Goal: Task Accomplishment & Management: Use online tool/utility

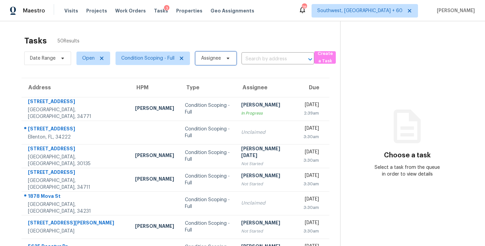
click at [218, 62] on span "Assignee" at bounding box center [215, 58] width 41 height 13
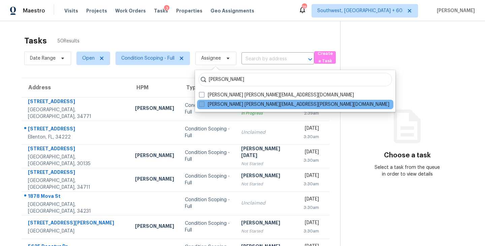
type input "[PERSON_NAME]"
click at [211, 105] on label "[PERSON_NAME] [PERSON_NAME][EMAIL_ADDRESS][PERSON_NAME][DOMAIN_NAME]" at bounding box center [294, 104] width 190 height 7
click at [203, 105] on input "[PERSON_NAME] [PERSON_NAME][EMAIL_ADDRESS][PERSON_NAME][DOMAIN_NAME]" at bounding box center [201, 103] width 4 height 4
checkbox input "true"
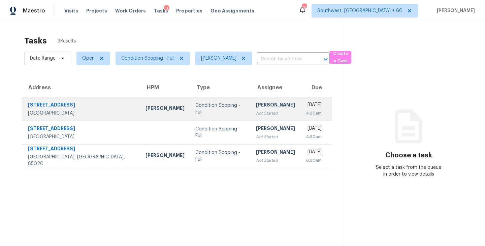
click at [251, 115] on td "Sakthivel Chandran Not Started" at bounding box center [276, 109] width 50 height 24
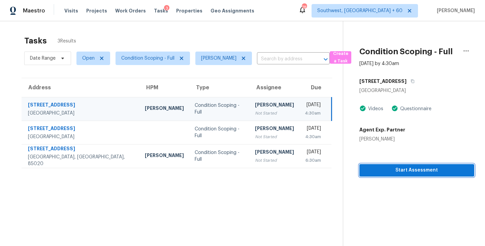
click at [394, 170] on span "Start Assessment" at bounding box center [417, 170] width 104 height 8
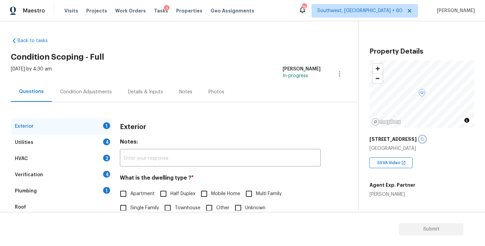
click at [420, 139] on icon "button" at bounding box center [422, 139] width 4 height 4
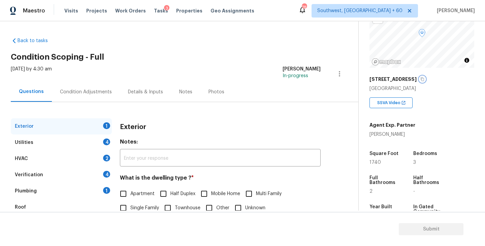
scroll to position [109, 0]
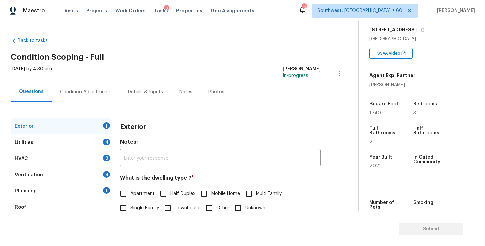
click at [62, 130] on div "Exterior 1" at bounding box center [61, 126] width 101 height 16
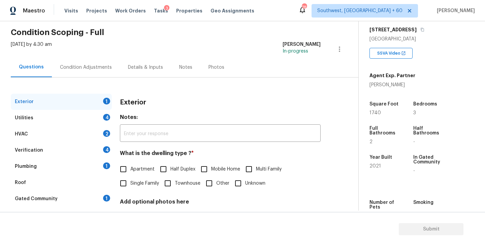
scroll to position [15, 0]
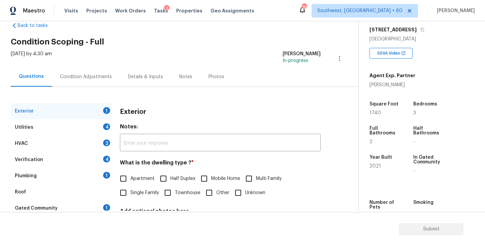
click at [139, 190] on span "Single Family" at bounding box center [144, 192] width 29 height 7
click at [130, 190] on input "Single Family" at bounding box center [123, 193] width 14 height 14
checkbox input "true"
click at [85, 131] on div "Utilities 4" at bounding box center [61, 127] width 101 height 16
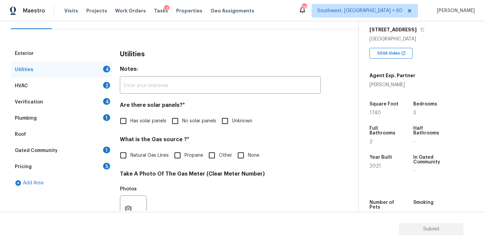
scroll to position [141, 0]
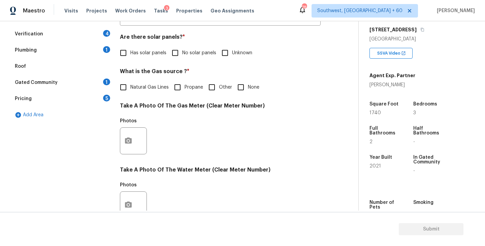
click at [183, 55] on span "No solar panels" at bounding box center [199, 53] width 34 height 7
click at [182, 55] on input "No solar panels" at bounding box center [175, 53] width 14 height 14
checkbox input "true"
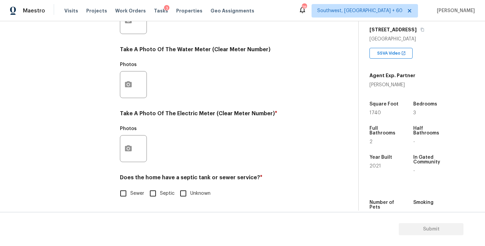
click at [156, 194] on input "Septic" at bounding box center [153, 193] width 14 height 14
checkbox input "true"
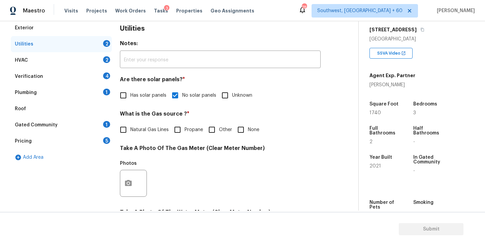
click at [77, 96] on div "Plumbing 1" at bounding box center [61, 93] width 101 height 16
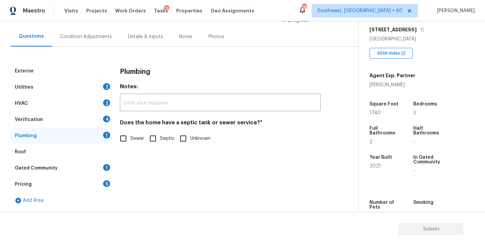
scroll to position [55, 0]
click at [151, 132] on input "Septic" at bounding box center [153, 138] width 14 height 14
checkbox input "true"
click at [41, 171] on div "Gated Community 1" at bounding box center [61, 168] width 101 height 16
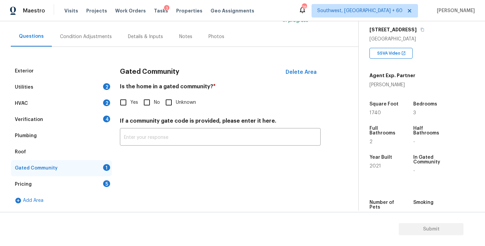
click at [149, 107] on input "No" at bounding box center [147, 102] width 14 height 14
checkbox input "true"
click at [95, 42] on div "Condition Adjustments" at bounding box center [86, 37] width 68 height 20
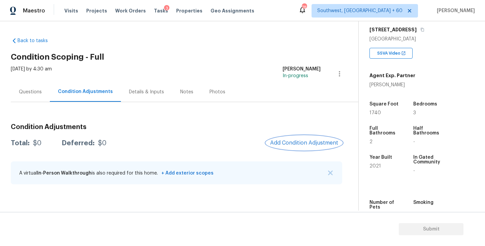
click at [306, 141] on span "Add Condition Adjustment" at bounding box center [304, 143] width 68 height 6
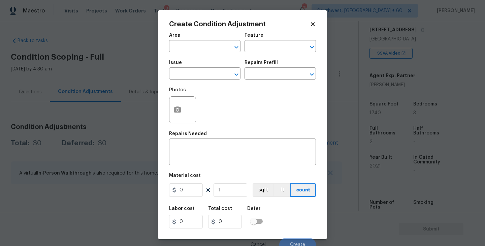
click at [203, 53] on span "Area ​" at bounding box center [204, 42] width 71 height 27
click at [201, 51] on input "text" at bounding box center [195, 47] width 53 height 10
click at [196, 65] on li "Utilities" at bounding box center [204, 62] width 71 height 11
type input "Utilities"
click at [194, 72] on input "text" at bounding box center [195, 74] width 53 height 10
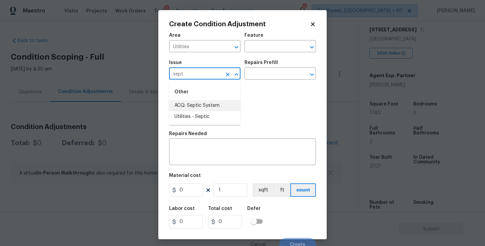
click at [216, 106] on li "ACQ: Septic System" at bounding box center [204, 105] width 71 height 11
type input "ACQ: Septic System"
click at [209, 131] on div "Area Utilities ​ Feature ​ Issue ACQ: Septic System ​ Repairs Prefill ​ Photos …" at bounding box center [242, 140] width 147 height 222
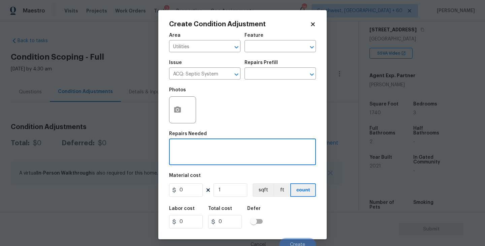
click at [201, 147] on textarea at bounding box center [242, 153] width 139 height 14
type textarea "Septic"
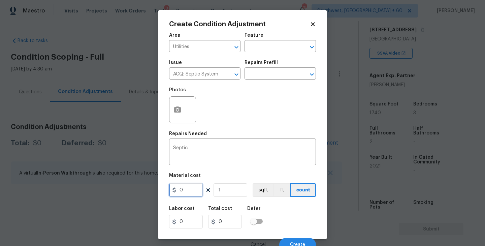
drag, startPoint x: 188, startPoint y: 192, endPoint x: 127, endPoint y: 193, distance: 61.0
click at [127, 193] on div "Create Condition Adjustment Area Utilities ​ Feature ​ Issue ACQ: Septic System…" at bounding box center [242, 123] width 485 height 246
type input "2000"
click at [280, 207] on div "Labor cost 0 Total cost 2000 Defer" at bounding box center [242, 217] width 147 height 30
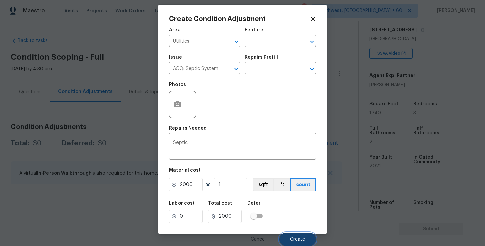
click at [291, 232] on button "Create" at bounding box center [297, 238] width 37 height 13
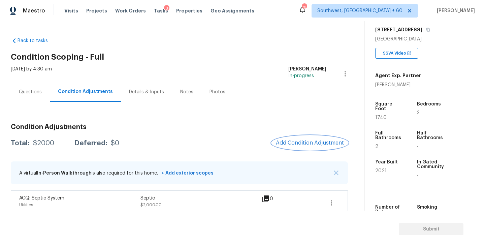
click at [305, 137] on button "Add Condition Adjustment" at bounding box center [310, 143] width 76 height 14
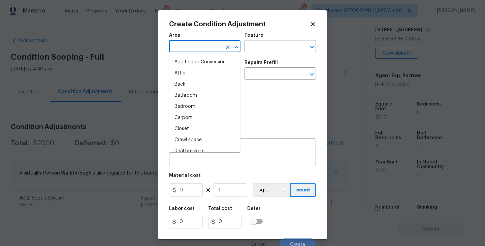
click at [200, 42] on input "text" at bounding box center [195, 47] width 53 height 10
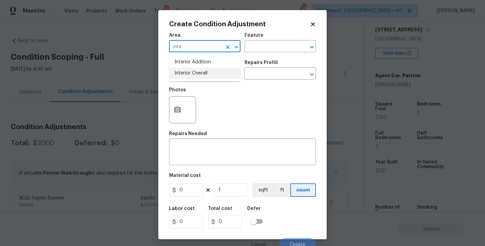
click at [203, 80] on ul "Interior Addition Interior Overall" at bounding box center [204, 68] width 71 height 28
type input "inte"
click at [266, 57] on div "Issue ​ Repairs Prefill ​" at bounding box center [242, 69] width 147 height 27
click at [184, 47] on input "text" at bounding box center [195, 47] width 53 height 10
click at [184, 71] on li "Interior Overall" at bounding box center [204, 73] width 71 height 11
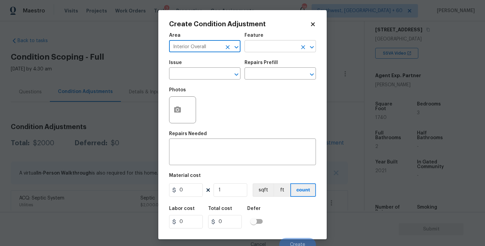
type input "Interior Overall"
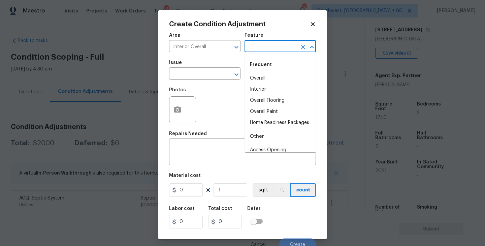
click at [258, 46] on input "text" at bounding box center [271, 47] width 53 height 10
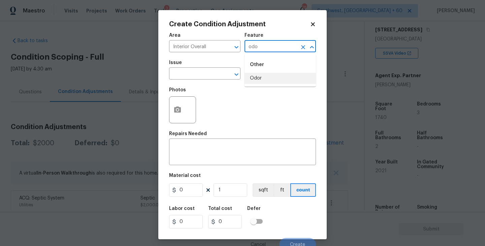
click at [258, 78] on li "Odor" at bounding box center [280, 78] width 71 height 11
type input "Odor"
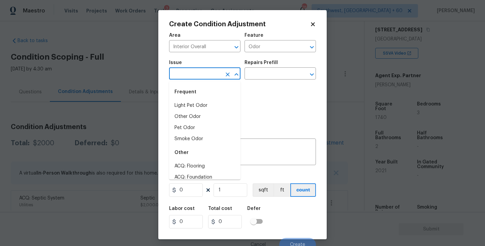
click at [208, 75] on input "text" at bounding box center [195, 74] width 53 height 10
click at [209, 106] on li "Light Pet Odor" at bounding box center [204, 105] width 71 height 11
type input "Light Pet Odor"
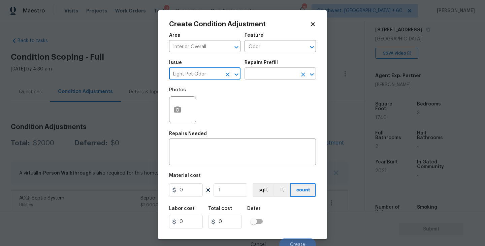
click at [269, 76] on input "text" at bounding box center [271, 74] width 53 height 10
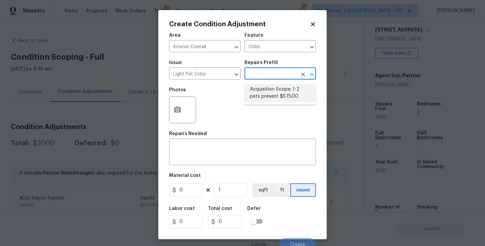
click at [272, 93] on li "Acquisition Scope: 1-2 pets present $575.00" at bounding box center [280, 93] width 71 height 18
type textarea "Acquisition Scope: 1-2 pets present"
type input "575"
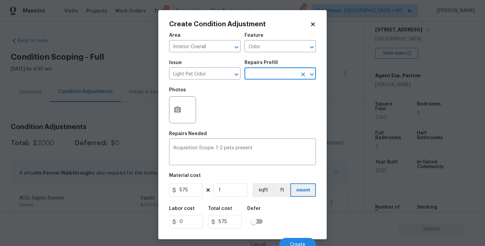
scroll to position [6, 0]
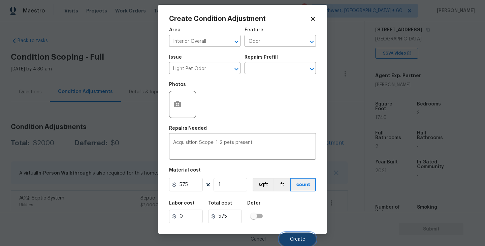
click at [296, 241] on span "Create" at bounding box center [297, 239] width 15 height 5
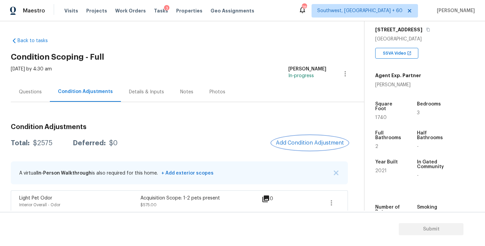
scroll to position [31, 0]
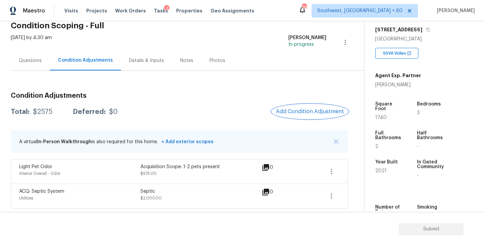
click at [308, 112] on span "Add Condition Adjustment" at bounding box center [310, 111] width 68 height 6
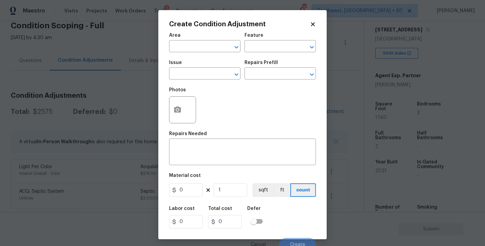
click at [168, 45] on div "Create Condition Adjustment Area ​ Feature ​ Issue ​ Repairs Prefill ​ Photos R…" at bounding box center [242, 124] width 168 height 229
click at [185, 45] on input "text" at bounding box center [195, 47] width 53 height 10
click at [195, 72] on li "Exterior Overall" at bounding box center [204, 73] width 71 height 11
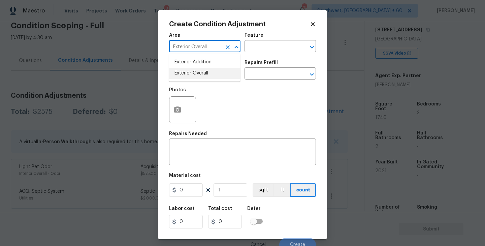
type input "Exterior Overall"
click at [259, 41] on div "Feature" at bounding box center [280, 37] width 71 height 9
click at [258, 46] on input "text" at bounding box center [271, 47] width 53 height 10
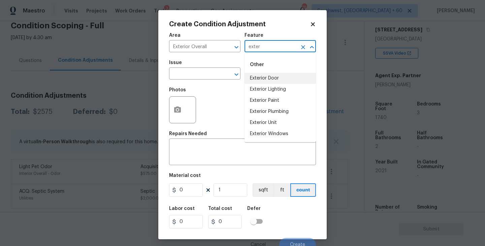
click at [263, 82] on li "Exterior Door" at bounding box center [280, 78] width 71 height 11
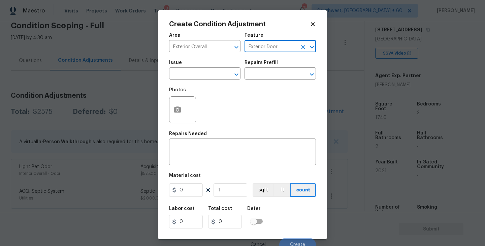
drag, startPoint x: 285, startPoint y: 50, endPoint x: 248, endPoint y: 50, distance: 36.4
click at [248, 50] on input "Exterior Door" at bounding box center [271, 47] width 53 height 10
drag, startPoint x: 280, startPoint y: 48, endPoint x: 244, endPoint y: 48, distance: 35.7
click at [244, 48] on div "Area Exterior Overall ​ Feature Exterior Door ​" at bounding box center [242, 42] width 147 height 27
type input "Exterior Door"
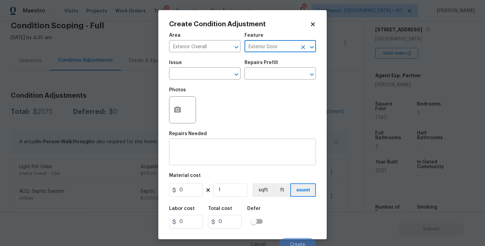
click at [230, 157] on textarea at bounding box center [242, 153] width 139 height 14
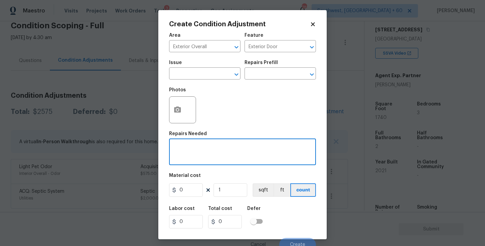
paste textarea "Exterior Door"
type textarea "Exterior Door Repaint"
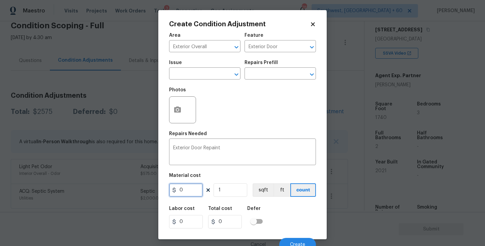
drag, startPoint x: 179, startPoint y: 193, endPoint x: 153, endPoint y: 193, distance: 26.3
click at [153, 193] on div "Create Condition Adjustment Area Exterior Overall ​ Feature Exterior Door ​ Iss…" at bounding box center [242, 123] width 485 height 246
type input "95"
click at [300, 215] on div "Labor cost 0 Total cost 95 Defer" at bounding box center [242, 217] width 147 height 30
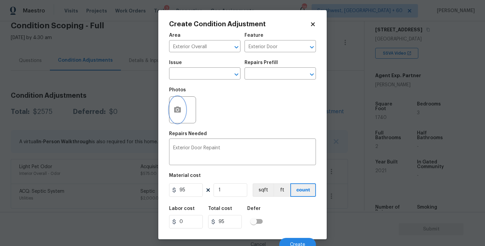
click at [175, 116] on button "button" at bounding box center [177, 110] width 16 height 26
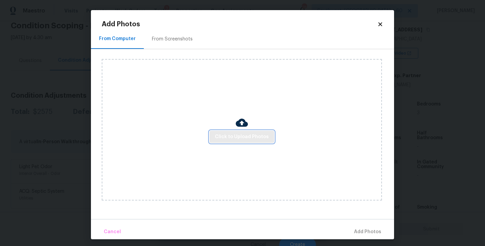
click at [227, 134] on span "Click to Upload Photos" at bounding box center [242, 137] width 54 height 8
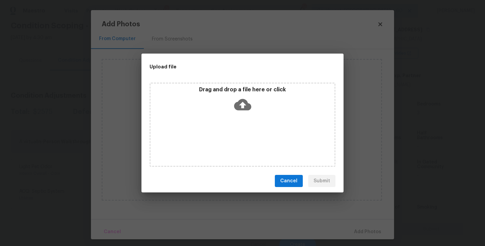
click at [246, 103] on icon at bounding box center [242, 104] width 17 height 11
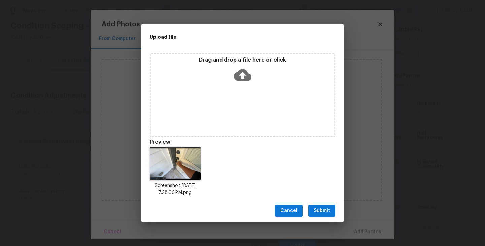
click at [324, 210] on span "Submit" at bounding box center [322, 211] width 17 height 8
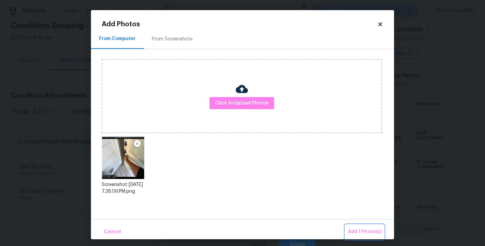
click at [357, 230] on span "Add 1 Photo(s)" at bounding box center [364, 232] width 33 height 8
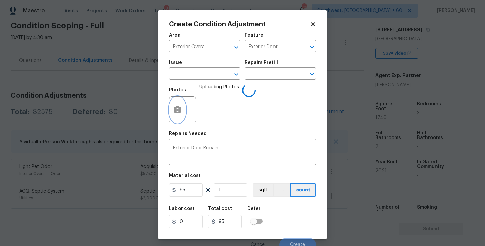
scroll to position [6, 0]
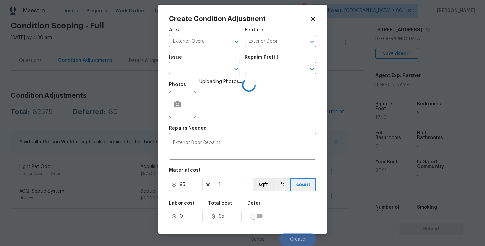
click at [295, 199] on div "Labor cost 0 Total cost 95 Defer" at bounding box center [242, 212] width 147 height 30
click at [291, 220] on div "Labor cost 0 Total cost 95 Defer" at bounding box center [242, 212] width 147 height 30
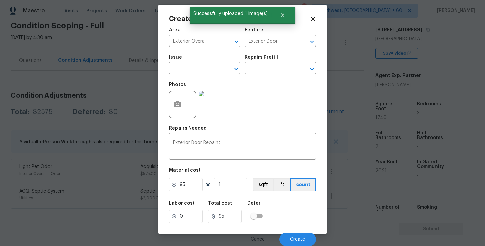
click at [293, 225] on div "Labor cost 0 Total cost 95 Defer" at bounding box center [242, 212] width 147 height 30
click at [295, 236] on button "Create" at bounding box center [297, 238] width 37 height 13
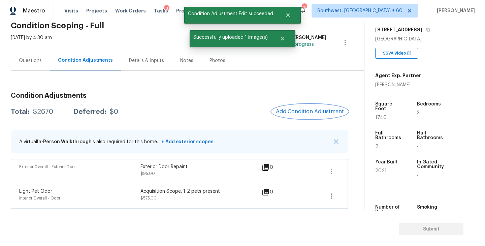
scroll to position [56, 0]
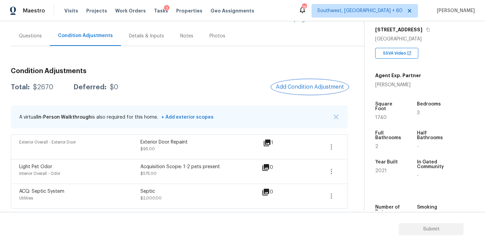
click at [304, 86] on span "Add Condition Adjustment" at bounding box center [310, 87] width 68 height 6
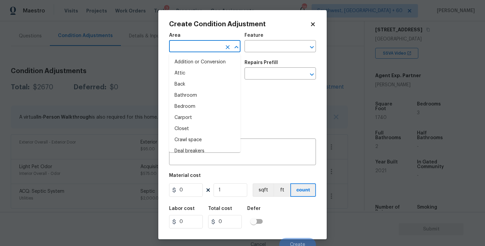
click at [197, 51] on input "text" at bounding box center [195, 47] width 53 height 10
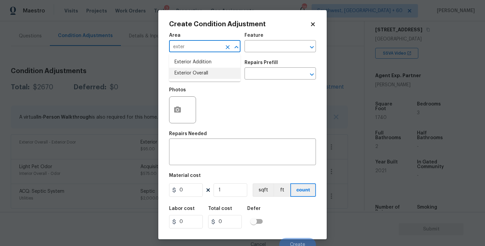
click at [199, 76] on li "Exterior Overall" at bounding box center [204, 73] width 71 height 11
type input "Exterior Overall"
click at [263, 49] on input "text" at bounding box center [271, 47] width 53 height 10
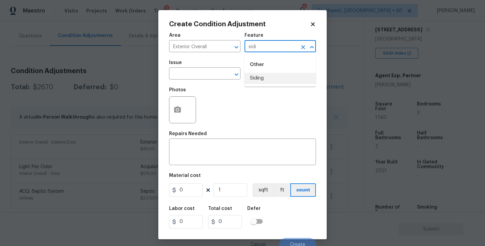
click at [258, 77] on li "Siding" at bounding box center [280, 78] width 71 height 11
click at [219, 77] on div "​" at bounding box center [204, 74] width 71 height 10
type input "Siding"
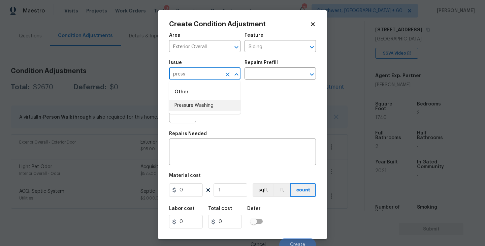
click at [212, 101] on li "Pressure Washing" at bounding box center [204, 105] width 71 height 11
type input "Pressure Washing"
click at [275, 70] on input "text" at bounding box center [271, 74] width 53 height 10
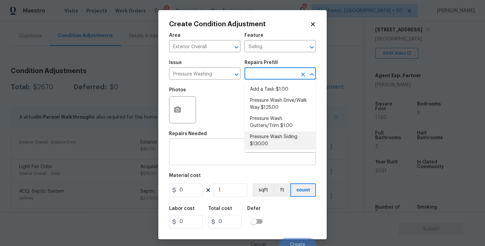
click at [268, 144] on li "Pressure Wash Siding $130.00" at bounding box center [280, 140] width 71 height 18
type textarea "Protect areas as needed for pressure washing. Pressure wash the siding on the h…"
type input "130"
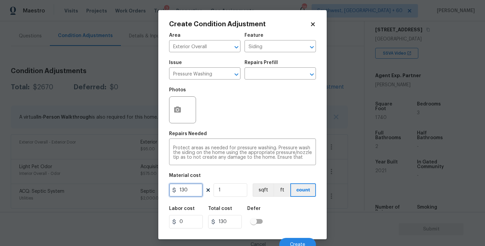
drag, startPoint x: 194, startPoint y: 187, endPoint x: 130, endPoint y: 188, distance: 64.0
click at [130, 188] on div "Create Condition Adjustment Area Exterior Overall ​ Feature Siding ​ Issue Pres…" at bounding box center [242, 123] width 485 height 246
type input "200"
click at [180, 117] on button "button" at bounding box center [177, 110] width 16 height 26
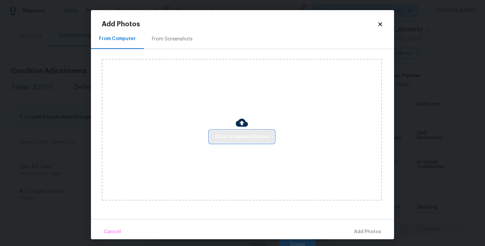
click at [222, 133] on button "Click to Upload Photos" at bounding box center [242, 137] width 65 height 12
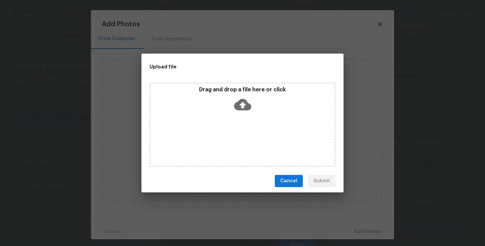
click at [239, 108] on icon at bounding box center [242, 104] width 17 height 11
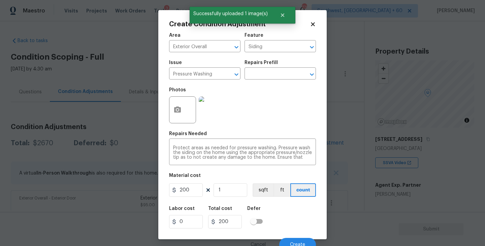
scroll to position [6, 0]
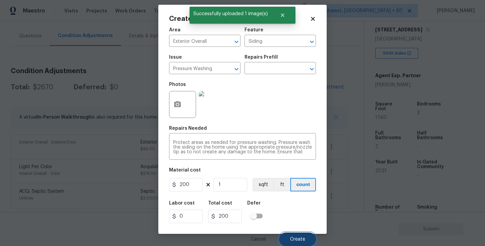
click at [299, 239] on span "Create" at bounding box center [297, 239] width 15 height 5
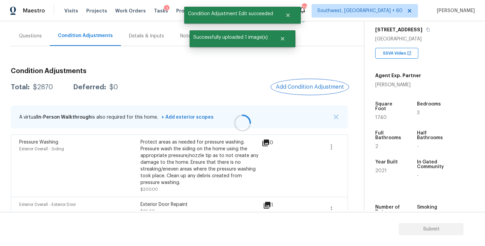
scroll to position [0, 0]
click at [308, 85] on span "Add Condition Adjustment" at bounding box center [310, 87] width 68 height 6
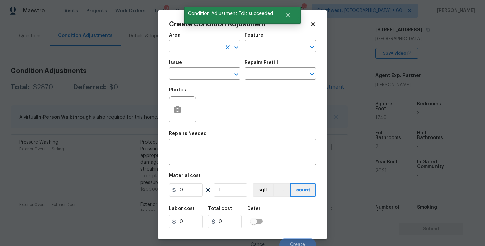
click at [185, 46] on input "text" at bounding box center [195, 47] width 53 height 10
click at [208, 69] on li "Exterior Overall" at bounding box center [204, 73] width 71 height 11
type input "Exterior Overall"
click at [261, 49] on input "text" at bounding box center [271, 47] width 53 height 10
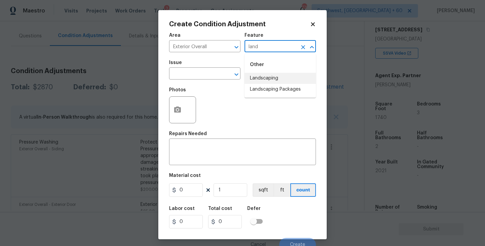
click at [268, 88] on li "Landscaping Packages" at bounding box center [280, 89] width 71 height 11
type input "Landscaping Packages"
click at [207, 70] on input "text" at bounding box center [195, 74] width 53 height 10
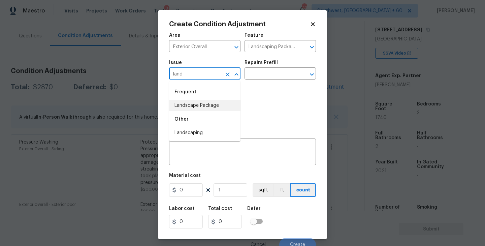
click at [207, 104] on li "Landscape Package" at bounding box center [204, 105] width 71 height 11
type input "Landscape Package"
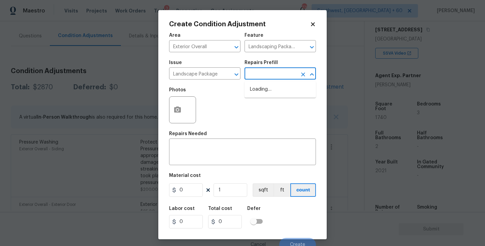
click at [272, 77] on input "text" at bounding box center [271, 74] width 53 height 10
click at [278, 93] on li "Initial landscaping package $60.00" at bounding box center [280, 93] width 71 height 18
type input "Home Readiness Packages"
type textarea "Mowing of grass up to 6" in height. Mow, edge along driveways & sidewalks, trim…"
type input "60"
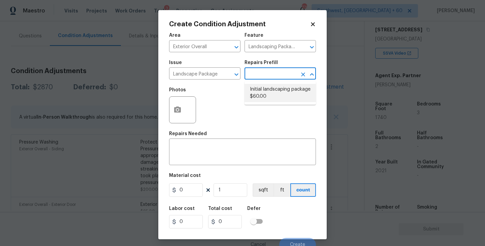
type input "60"
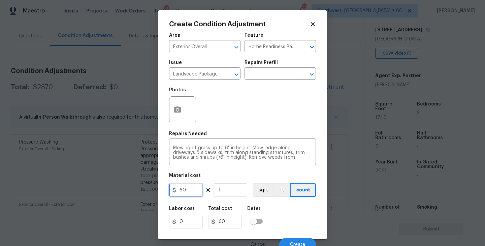
drag, startPoint x: 192, startPoint y: 188, endPoint x: 138, endPoint y: 189, distance: 53.6
click at [138, 189] on div "Create Condition Adjustment Area Exterior Overall ​ Feature Home Readiness Pack…" at bounding box center [242, 123] width 485 height 246
type input "2000"
click at [180, 110] on icon "button" at bounding box center [177, 109] width 7 height 6
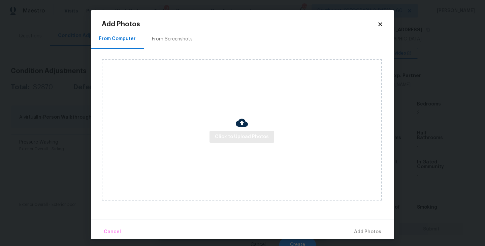
click at [241, 145] on div "Click to Upload Photos" at bounding box center [242, 129] width 280 height 141
click at [242, 121] on img at bounding box center [242, 123] width 12 height 12
click at [241, 133] on span "Click to Upload Photos" at bounding box center [242, 137] width 54 height 8
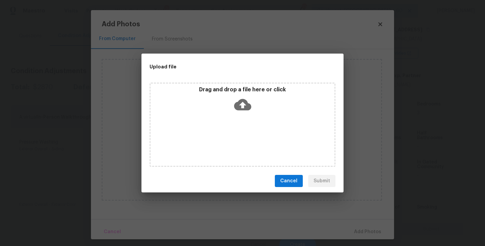
click at [243, 115] on div "Drag and drop a file here or click" at bounding box center [243, 125] width 186 height 84
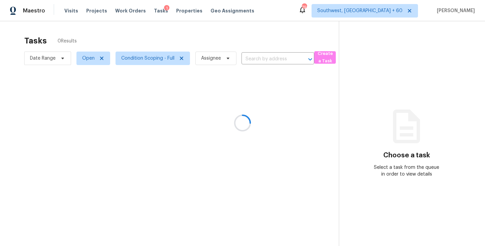
click at [151, 32] on div at bounding box center [242, 123] width 485 height 246
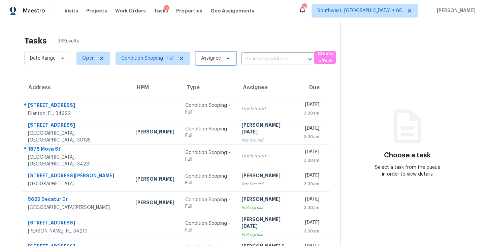
click at [207, 59] on span "Assignee" at bounding box center [211, 58] width 20 height 7
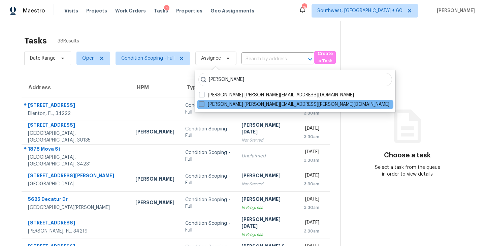
type input "[PERSON_NAME]"
click at [207, 102] on label "[PERSON_NAME] [PERSON_NAME][EMAIL_ADDRESS][PERSON_NAME][DOMAIN_NAME]" at bounding box center [294, 104] width 190 height 7
click at [203, 102] on input "[PERSON_NAME] [PERSON_NAME][EMAIL_ADDRESS][PERSON_NAME][DOMAIN_NAME]" at bounding box center [201, 103] width 4 height 4
checkbox input "true"
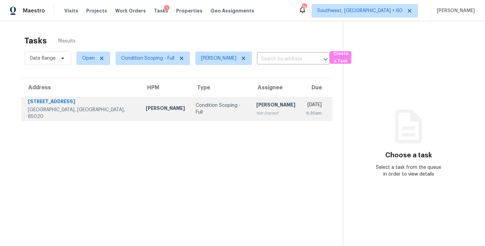
click at [204, 116] on td "Condition Scoping - Full" at bounding box center [220, 109] width 61 height 24
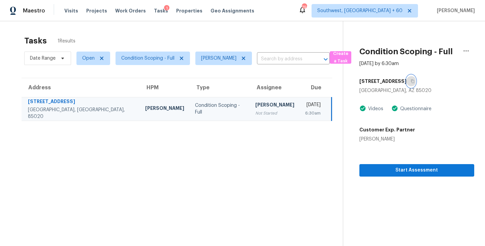
click at [416, 80] on button "button" at bounding box center [411, 81] width 9 height 12
click at [268, 108] on div "[PERSON_NAME]" at bounding box center [274, 105] width 39 height 8
click at [392, 171] on span "Start Assessment" at bounding box center [417, 170] width 104 height 8
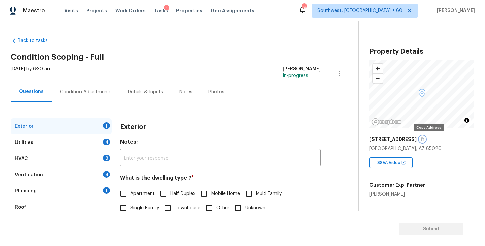
click at [425, 138] on button "button" at bounding box center [422, 139] width 6 height 6
click at [91, 95] on div "Condition Adjustments" at bounding box center [86, 92] width 68 height 20
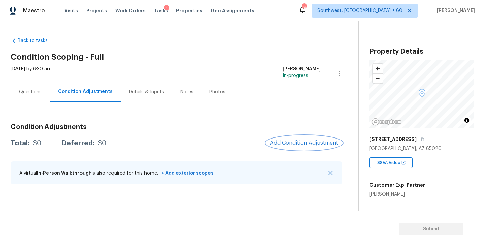
click at [299, 144] on span "Add Condition Adjustment" at bounding box center [304, 143] width 68 height 6
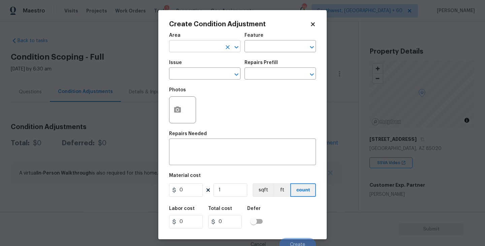
click at [196, 46] on input "text" at bounding box center [195, 47] width 53 height 10
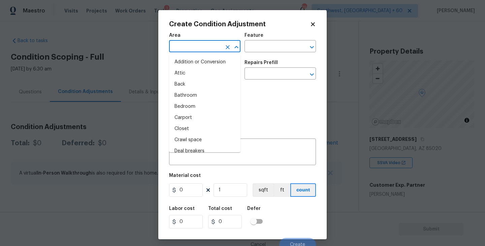
type input "i"
type input "nt"
type input "e"
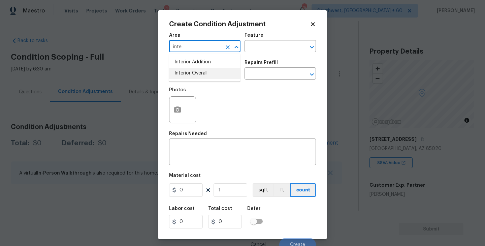
click at [202, 74] on li "Interior Overall" at bounding box center [204, 73] width 71 height 11
type input "Interior Overall"
click at [270, 48] on input "text" at bounding box center [271, 47] width 53 height 10
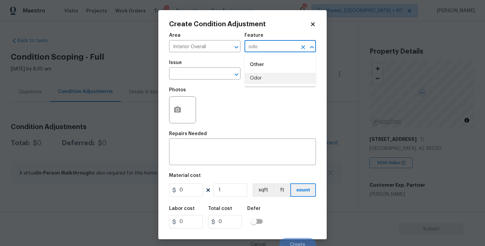
click at [270, 82] on li "Odor" at bounding box center [280, 78] width 71 height 11
type input "Odor"
click at [205, 76] on input "text" at bounding box center [195, 74] width 53 height 10
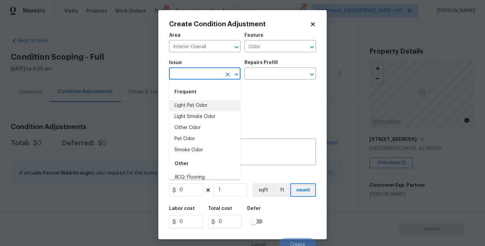
click at [199, 106] on li "Light Pet Odor" at bounding box center [204, 105] width 71 height 11
type input "Light Pet Odor"
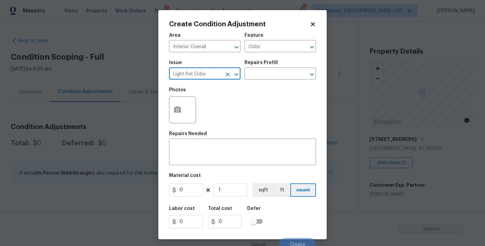
click at [261, 87] on div "Photos" at bounding box center [242, 106] width 147 height 44
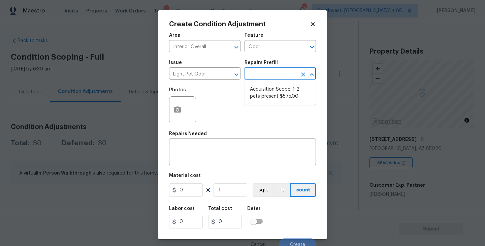
click at [275, 76] on input "text" at bounding box center [271, 74] width 53 height 10
click at [274, 90] on li "Acquisition Scope: 1-2 pets present $575.00" at bounding box center [280, 93] width 71 height 18
type textarea "Acquisition Scope: 1-2 pets present"
type input "575"
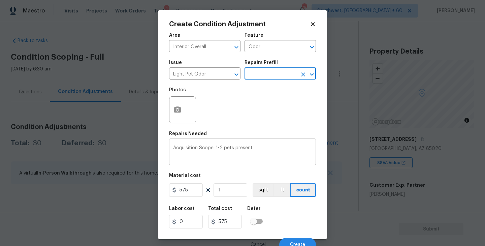
scroll to position [6, 0]
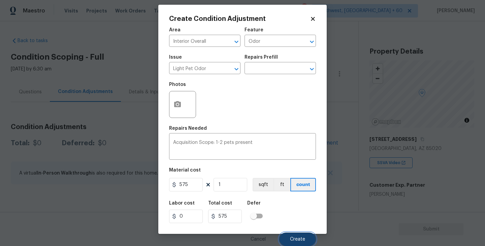
click at [300, 237] on span "Create" at bounding box center [297, 239] width 15 height 5
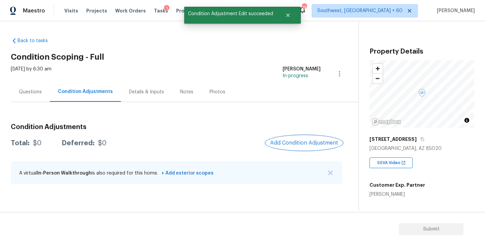
scroll to position [0, 0]
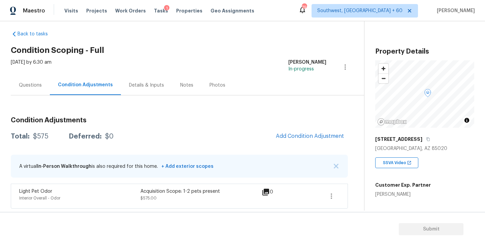
drag, startPoint x: 28, startPoint y: 89, endPoint x: 53, endPoint y: 103, distance: 28.3
click at [28, 89] on div "Questions" at bounding box center [30, 85] width 39 height 20
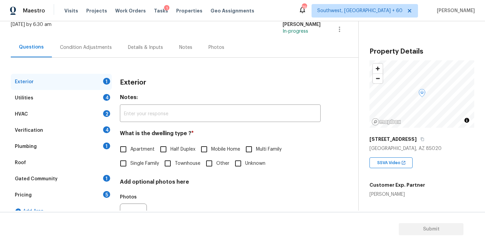
scroll to position [58, 0]
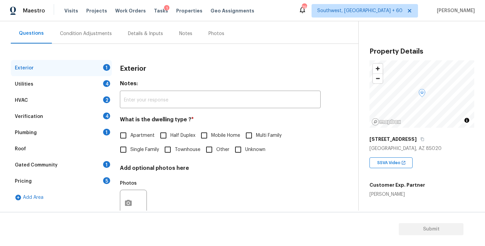
click at [137, 130] on label "Apartment" at bounding box center [135, 135] width 38 height 14
click at [130, 130] on input "Apartment" at bounding box center [123, 135] width 14 height 14
checkbox input "true"
click at [63, 83] on div "Utilities 4" at bounding box center [61, 84] width 101 height 16
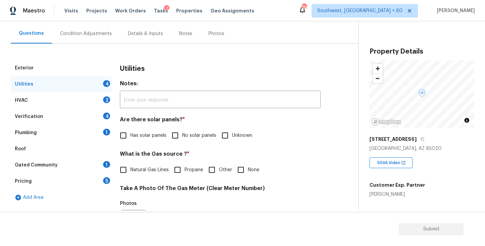
click at [186, 135] on span "No solar panels" at bounding box center [199, 135] width 34 height 7
click at [182, 135] on input "No solar panels" at bounding box center [175, 135] width 14 height 14
checkbox input "true"
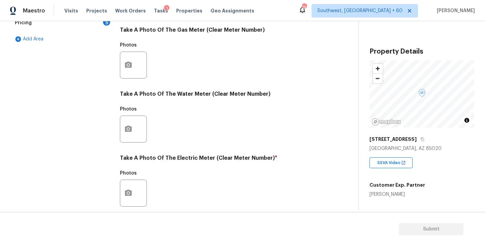
scroll to position [261, 0]
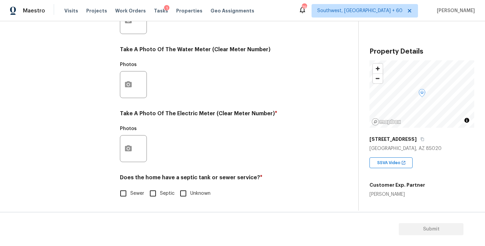
click at [130, 185] on div "Does the home have a septic tank or sewer service? * Sewer Septic Unknown" at bounding box center [220, 187] width 201 height 26
click at [130, 194] on input "Sewer" at bounding box center [123, 193] width 14 height 14
checkbox input "true"
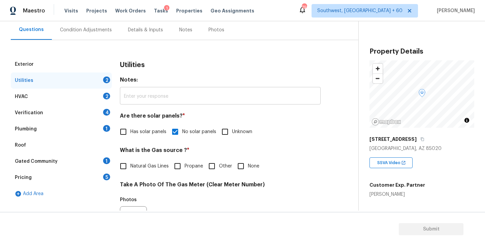
scroll to position [38, 0]
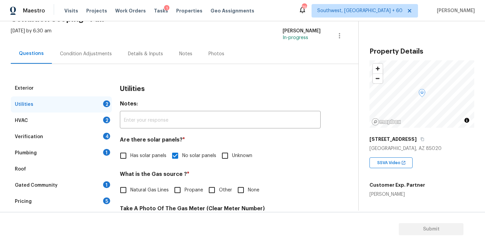
click at [61, 158] on div "Plumbing 1" at bounding box center [61, 153] width 101 height 16
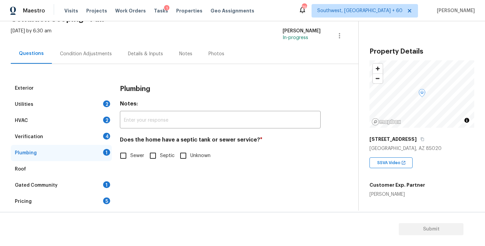
click at [125, 148] on div "Does the home have a septic tank or sewer service? * Sewer Septic Unknown" at bounding box center [220, 149] width 201 height 26
click at [125, 154] on input "Sewer" at bounding box center [123, 156] width 14 height 14
checkbox input "true"
click at [67, 184] on div "Gated Community 1" at bounding box center [61, 185] width 101 height 16
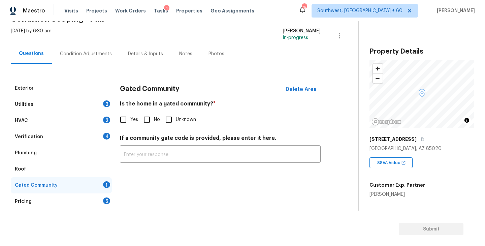
click at [144, 122] on input "No" at bounding box center [147, 120] width 14 height 14
checkbox input "true"
click at [91, 51] on div "Condition Adjustments" at bounding box center [86, 54] width 52 height 7
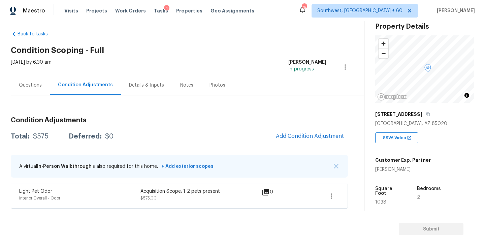
scroll to position [105, 0]
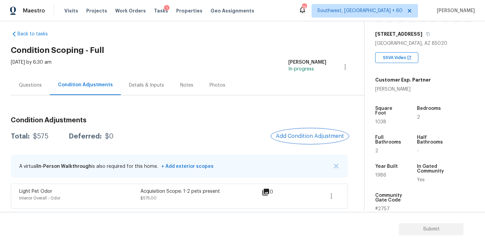
click at [300, 134] on span "Add Condition Adjustment" at bounding box center [310, 136] width 68 height 6
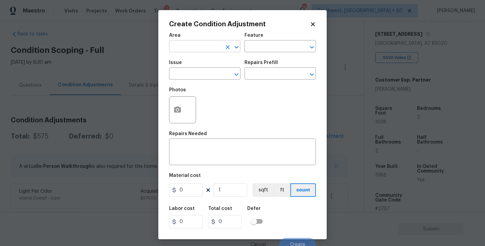
click at [185, 45] on input "text" at bounding box center [195, 47] width 53 height 10
click at [192, 71] on li "Interior Overall" at bounding box center [204, 73] width 71 height 11
type input "Interior Overall"
click at [262, 49] on input "text" at bounding box center [271, 47] width 53 height 10
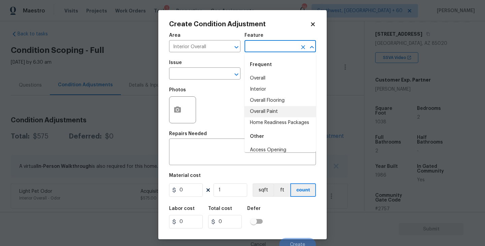
click at [266, 114] on li "Overall Paint" at bounding box center [280, 111] width 71 height 11
type input "Overall Paint"
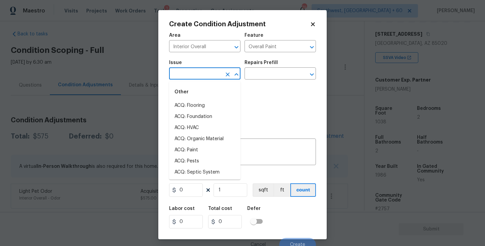
click at [201, 79] on input "text" at bounding box center [195, 74] width 53 height 10
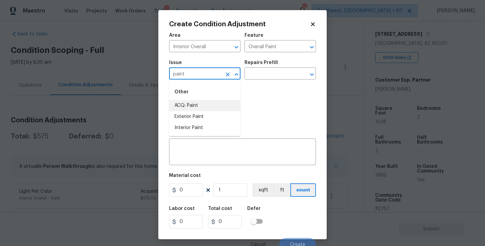
click at [198, 105] on li "ACQ: Paint" at bounding box center [204, 105] width 71 height 11
type input "ACQ: Paint"
click at [277, 74] on input "text" at bounding box center [271, 74] width 53 height 10
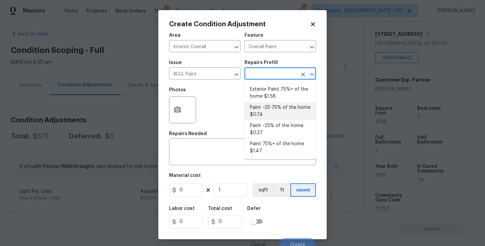
click at [285, 114] on li "Paint ~25-75% of the home $0.74" at bounding box center [280, 111] width 71 height 18
type input "Acquisition"
type textarea "Acquisition Scope: ~25 - 75% of the home needs interior paint"
type input "0.74"
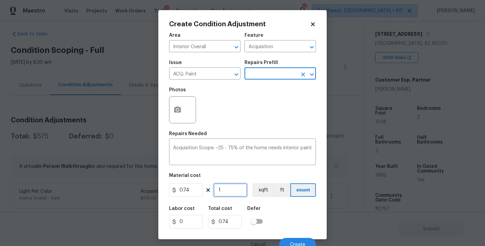
click at [231, 194] on input "1" at bounding box center [231, 189] width 34 height 13
type input "10"
type input "7.4"
type input "103"
type input "76.22"
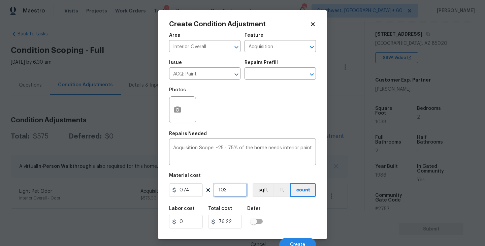
type input "1038"
type input "768.12"
type input "1038"
click at [259, 194] on button "sqft" at bounding box center [263, 189] width 21 height 13
click at [267, 206] on div "Labor cost 0 Total cost 768.12 Defer" at bounding box center [242, 217] width 147 height 30
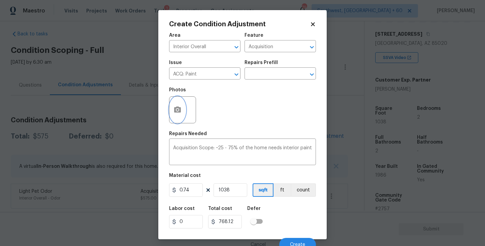
click at [175, 113] on icon "button" at bounding box center [177, 109] width 7 height 6
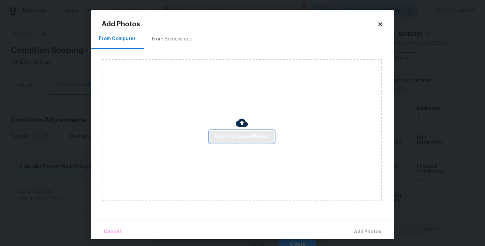
click at [244, 139] on span "Click to Upload Photos" at bounding box center [242, 137] width 54 height 8
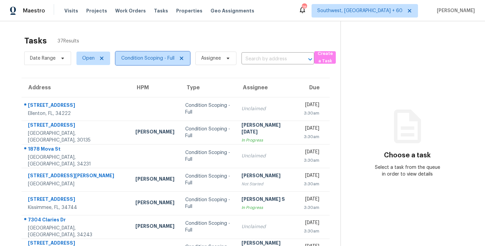
click at [152, 60] on span "Condition Scoping - Full" at bounding box center [147, 58] width 53 height 7
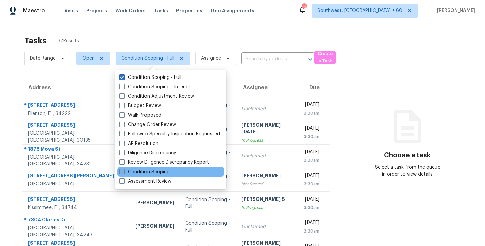
click at [162, 172] on label "Condition Scoping" at bounding box center [144, 171] width 51 height 7
click at [124, 172] on input "Condition Scoping" at bounding box center [121, 170] width 4 height 4
checkbox input "true"
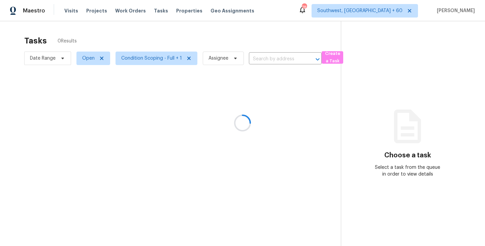
click at [223, 21] on div at bounding box center [242, 123] width 485 height 246
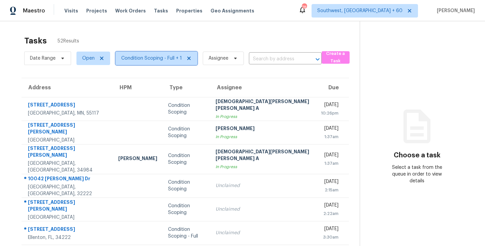
click at [155, 59] on span "Condition Scoping - Full + 1" at bounding box center [151, 58] width 61 height 7
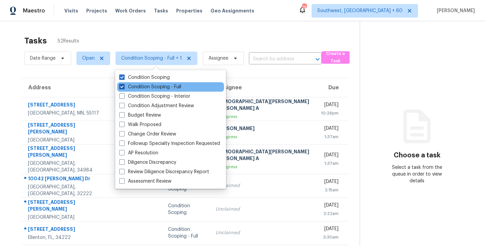
click at [162, 86] on label "Condition Scoping - Full" at bounding box center [150, 87] width 62 height 7
click at [124, 86] on input "Condition Scoping - Full" at bounding box center [121, 86] width 4 height 4
checkbox input "false"
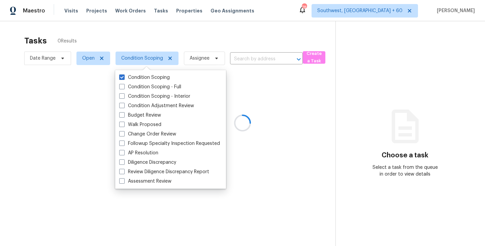
click at [219, 31] on div at bounding box center [242, 123] width 485 height 246
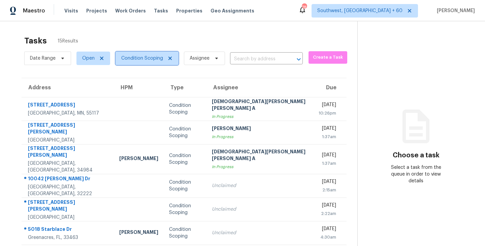
click at [132, 61] on span "Condition Scoping" at bounding box center [142, 58] width 42 height 7
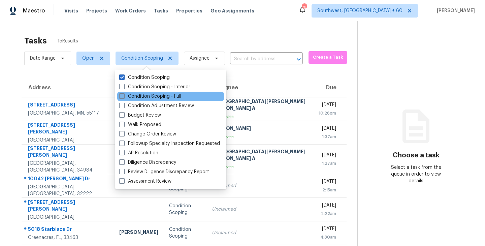
click at [152, 95] on label "Condition Scoping - Full" at bounding box center [150, 96] width 62 height 7
click at [124, 95] on input "Condition Scoping - Full" at bounding box center [121, 95] width 4 height 4
checkbox input "true"
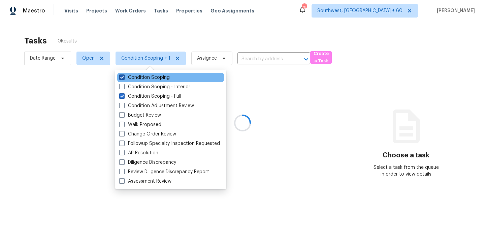
click at [152, 79] on label "Condition Scoping" at bounding box center [144, 77] width 51 height 7
click at [124, 78] on input "Condition Scoping" at bounding box center [121, 76] width 4 height 4
checkbox input "false"
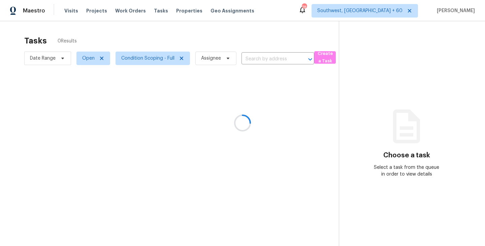
click at [290, 88] on div at bounding box center [242, 123] width 485 height 246
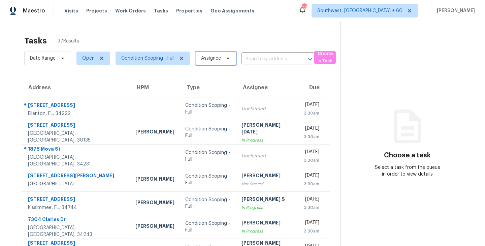
click at [216, 60] on span "Assignee" at bounding box center [211, 58] width 20 height 7
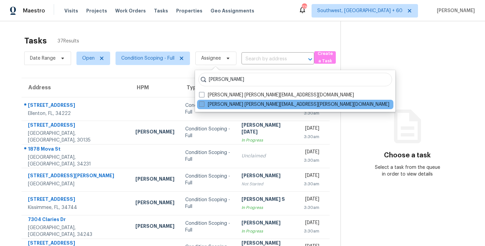
type input "sakthivel"
click at [202, 101] on label "Sakthivel Chandran sakthivel.chandran@opendoor.com" at bounding box center [294, 104] width 190 height 7
click at [202, 101] on input "Sakthivel Chandran sakthivel.chandran@opendoor.com" at bounding box center [201, 103] width 4 height 4
checkbox input "true"
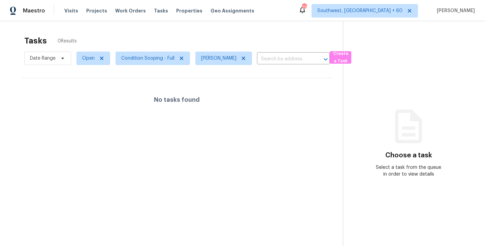
click at [168, 66] on span "Condition Scoping - Full" at bounding box center [150, 59] width 80 height 18
click at [82, 60] on span "Open" at bounding box center [93, 58] width 34 height 13
click at [101, 95] on label "Blocked" at bounding box center [93, 96] width 27 height 7
click at [85, 95] on input "Blocked" at bounding box center [82, 95] width 4 height 4
checkbox input "true"
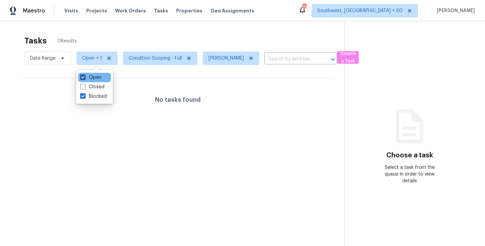
click at [94, 77] on label "Open" at bounding box center [90, 77] width 21 height 7
click at [85, 77] on input "Open" at bounding box center [82, 76] width 4 height 4
checkbox input "false"
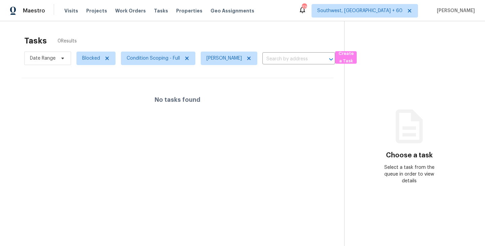
click at [366, 198] on section "Choose a task Select a task from the queue in order to view details" at bounding box center [409, 144] width 130 height 246
click at [79, 59] on span "Blocked" at bounding box center [95, 58] width 39 height 13
click at [91, 95] on label "Open" at bounding box center [90, 96] width 21 height 7
click at [85, 95] on input "Open" at bounding box center [82, 95] width 4 height 4
checkbox input "true"
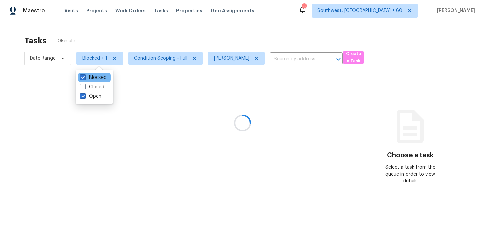
click at [106, 78] on div "Blocked" at bounding box center [94, 77] width 33 height 9
click at [103, 76] on label "Blocked" at bounding box center [93, 77] width 27 height 7
click at [85, 76] on input "Blocked" at bounding box center [82, 76] width 4 height 4
checkbox input "false"
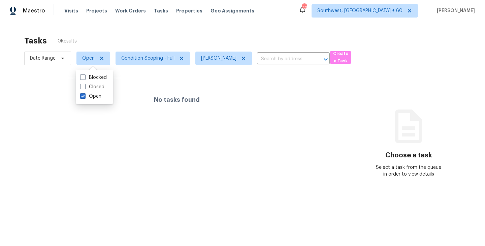
click at [250, 89] on div "No tasks found" at bounding box center [177, 99] width 311 height 43
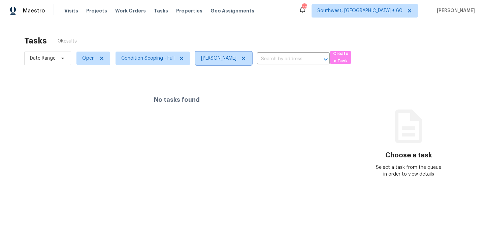
click at [245, 58] on icon at bounding box center [243, 58] width 3 height 3
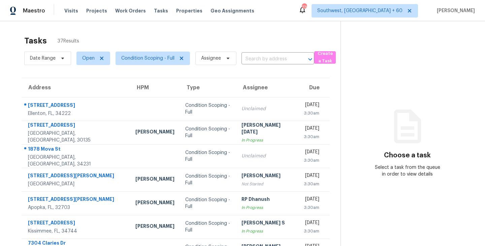
click at [360, 76] on section "Choose a task Select a task from the queue in order to view details" at bounding box center [408, 186] width 134 height 330
click at [158, 61] on span "Condition Scoping - Full" at bounding box center [147, 58] width 53 height 7
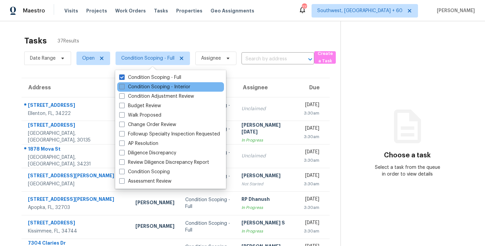
click at [164, 88] on label "Condition Scoping - Interior" at bounding box center [154, 87] width 71 height 7
click at [124, 88] on input "Condition Scoping - Interior" at bounding box center [121, 86] width 4 height 4
checkbox input "true"
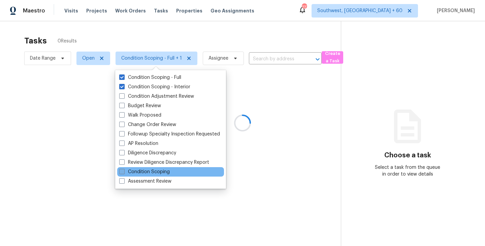
click at [158, 175] on label "Condition Scoping" at bounding box center [144, 171] width 51 height 7
click at [124, 173] on input "Condition Scoping" at bounding box center [121, 170] width 4 height 4
checkbox input "true"
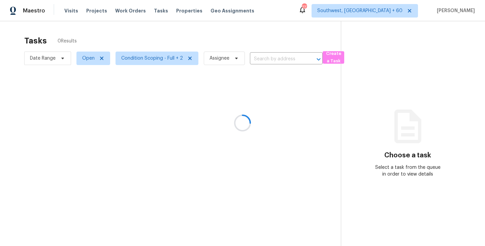
click at [307, 98] on div at bounding box center [242, 123] width 485 height 246
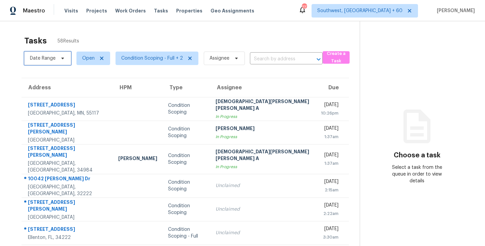
click at [57, 55] on span "Date Range" at bounding box center [47, 58] width 47 height 13
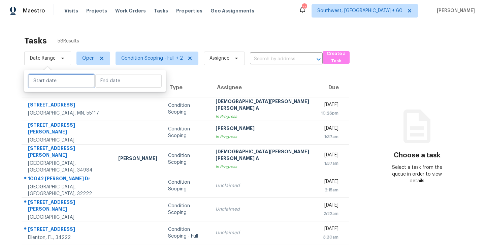
click at [63, 79] on input "text" at bounding box center [61, 80] width 66 height 13
select select "9"
select select "2025"
select select "10"
select select "2025"
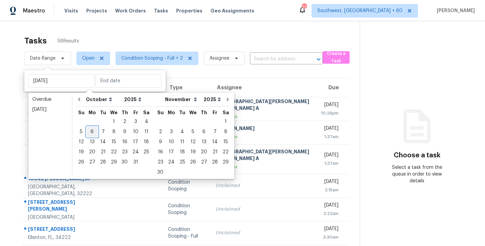
click at [92, 131] on div "6" at bounding box center [92, 131] width 11 height 9
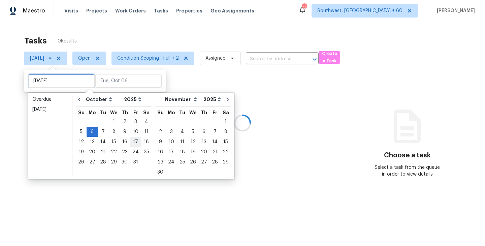
type input "[DATE]"
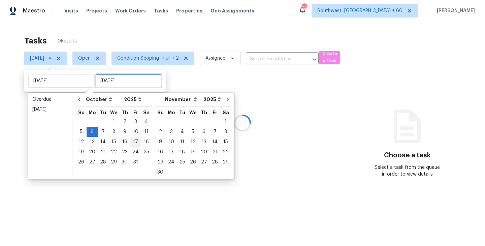
type input "[DATE]"
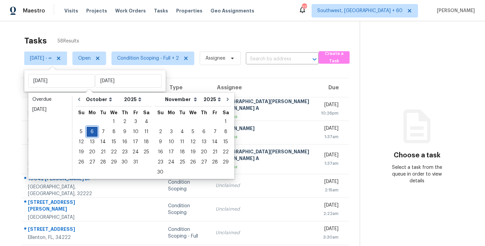
click at [94, 129] on div "6" at bounding box center [92, 131] width 11 height 9
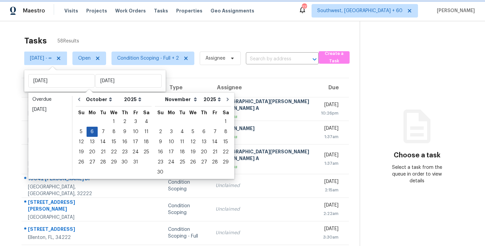
type input "[DATE]"
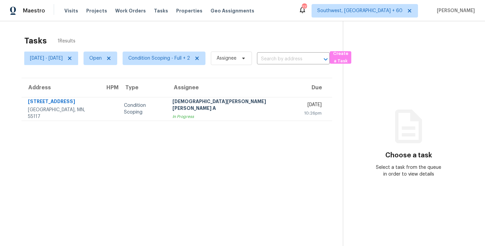
click at [378, 105] on section "Choose a task Select a task from the queue in order to view details" at bounding box center [408, 144] width 131 height 246
click at [63, 56] on span "[DATE] - [DATE]" at bounding box center [46, 58] width 33 height 7
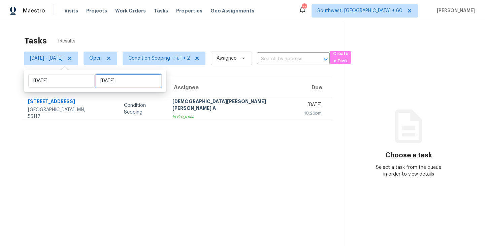
select select "9"
select select "2025"
select select "10"
select select "2025"
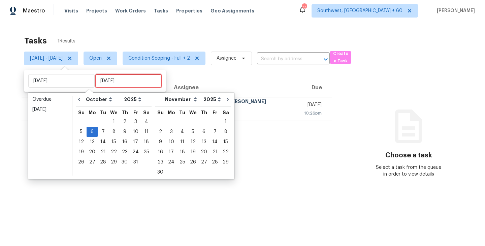
click at [125, 83] on input "[DATE]" at bounding box center [128, 80] width 66 height 13
click at [103, 133] on div "7" at bounding box center [103, 131] width 11 height 9
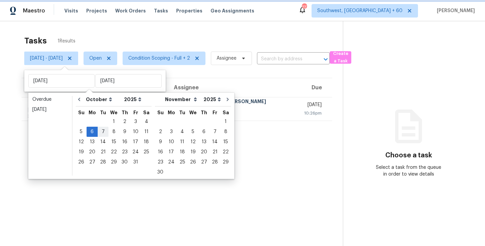
type input "[DATE]"
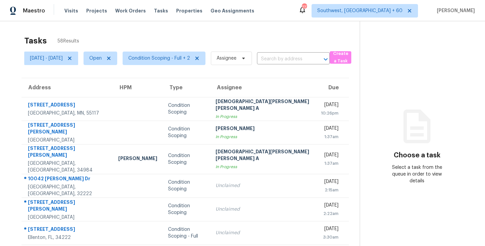
click at [380, 100] on section "Choose a task Select a task from the queue in order to view details" at bounding box center [417, 189] width 115 height 336
click at [190, 57] on span "Condition Scoping - Full + 2" at bounding box center [159, 58] width 62 height 7
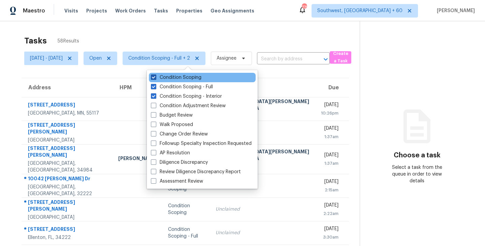
click at [190, 76] on label "Condition Scoping" at bounding box center [176, 77] width 51 height 7
click at [155, 76] on input "Condition Scoping" at bounding box center [153, 76] width 4 height 4
checkbox input "false"
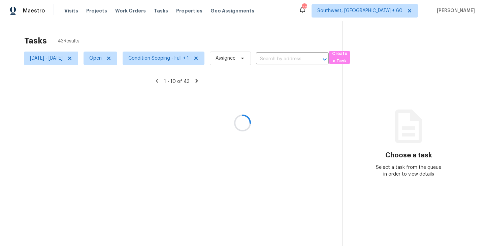
click at [291, 87] on div at bounding box center [242, 123] width 485 height 246
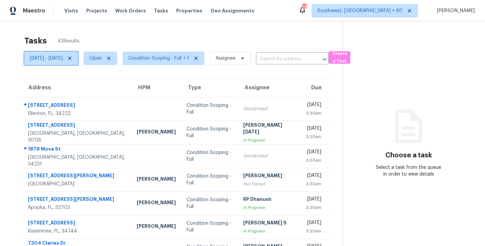
click at [71, 58] on icon at bounding box center [69, 58] width 3 height 3
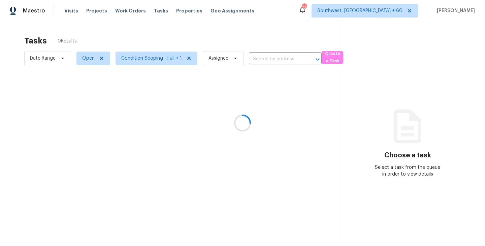
click at [193, 42] on div at bounding box center [242, 123] width 485 height 246
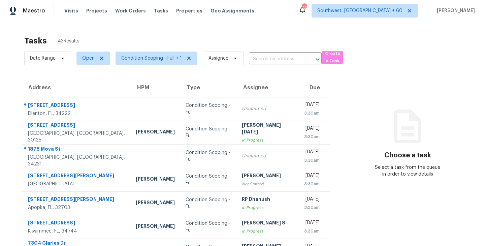
click at [149, 30] on div "Tasks 43 Results Date Range Open Condition Scoping - Full + 1 Assignee ​ Create…" at bounding box center [242, 186] width 485 height 330
click at [225, 46] on div "Tasks 43 Results" at bounding box center [182, 41] width 317 height 18
click at [221, 34] on div "Tasks 43 Results" at bounding box center [182, 41] width 317 height 18
click at [163, 29] on div "Tasks 43 Results Date Range Open Condition Scoping - Full + 1 Assignee ​ Create…" at bounding box center [242, 186] width 485 height 330
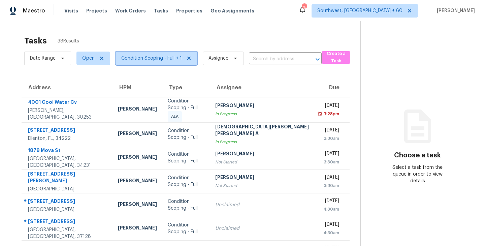
click at [167, 59] on span "Condition Scoping - Full + 1" at bounding box center [151, 58] width 61 height 7
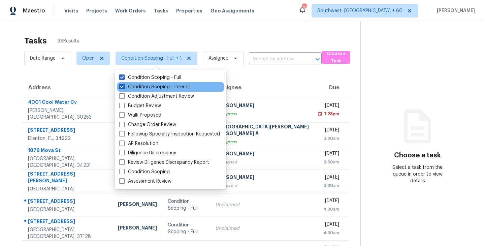
click at [174, 87] on label "Condition Scoping - Interior" at bounding box center [154, 87] width 71 height 7
click at [124, 87] on input "Condition Scoping - Interior" at bounding box center [121, 86] width 4 height 4
checkbox input "false"
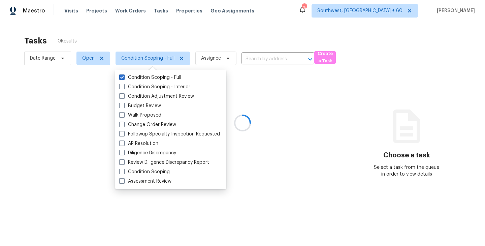
click at [357, 85] on div at bounding box center [242, 123] width 485 height 246
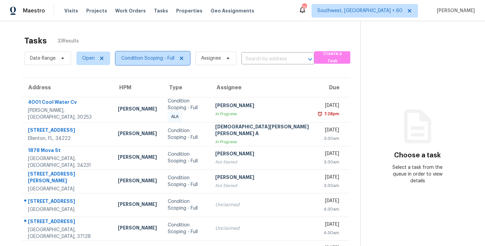
click at [164, 61] on span "Condition Scoping - Full" at bounding box center [147, 58] width 53 height 7
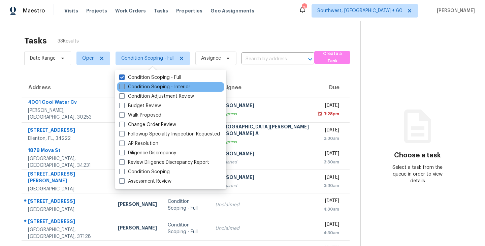
click at [167, 89] on label "Condition Scoping - Interior" at bounding box center [154, 87] width 71 height 7
click at [124, 88] on input "Condition Scoping - Interior" at bounding box center [121, 86] width 4 height 4
checkbox input "true"
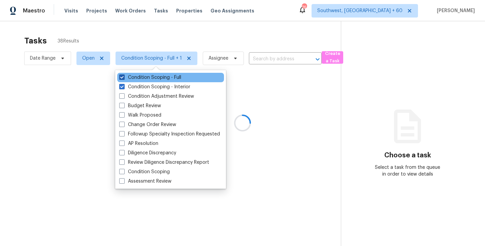
click at [176, 75] on label "Condition Scoping - Full" at bounding box center [150, 77] width 62 height 7
click at [124, 75] on input "Condition Scoping - Full" at bounding box center [121, 76] width 4 height 4
checkbox input "false"
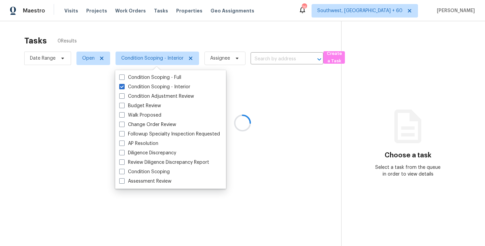
click at [234, 76] on div at bounding box center [242, 123] width 485 height 246
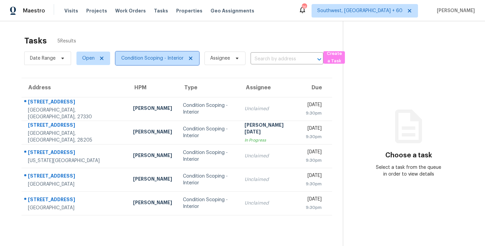
click at [158, 57] on span "Condition Scoping - Interior" at bounding box center [152, 58] width 62 height 7
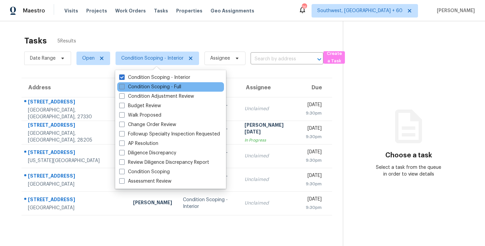
click at [164, 85] on label "Condition Scoping - Full" at bounding box center [150, 87] width 62 height 7
click at [124, 85] on input "Condition Scoping - Full" at bounding box center [121, 86] width 4 height 4
checkbox input "true"
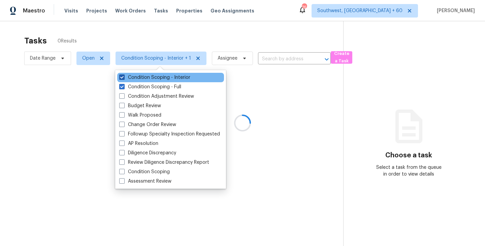
click at [170, 78] on label "Condition Scoping - Interior" at bounding box center [154, 77] width 71 height 7
click at [124, 78] on input "Condition Scoping - Interior" at bounding box center [121, 76] width 4 height 4
checkbox input "false"
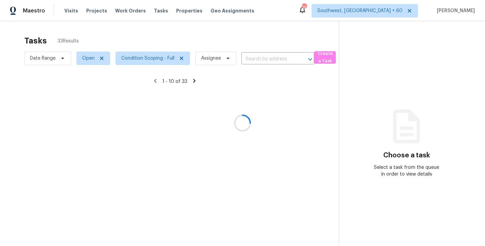
click at [271, 104] on div at bounding box center [242, 123] width 485 height 246
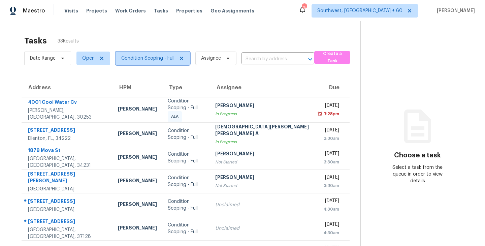
click at [150, 58] on span "Condition Scoping - Full" at bounding box center [147, 58] width 53 height 7
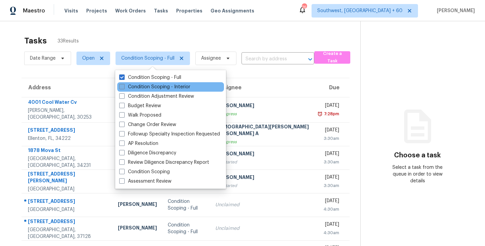
click at [160, 86] on label "Condition Scoping - Interior" at bounding box center [154, 87] width 71 height 7
click at [124, 86] on input "Condition Scoping - Interior" at bounding box center [121, 86] width 4 height 4
checkbox input "true"
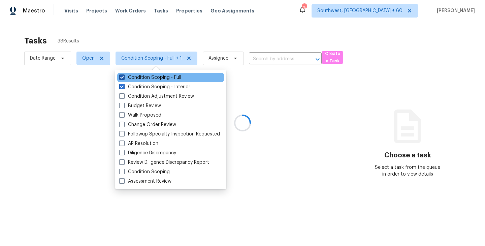
click at [176, 78] on label "Condition Scoping - Full" at bounding box center [150, 77] width 62 height 7
click at [124, 78] on input "Condition Scoping - Full" at bounding box center [121, 76] width 4 height 4
checkbox input "false"
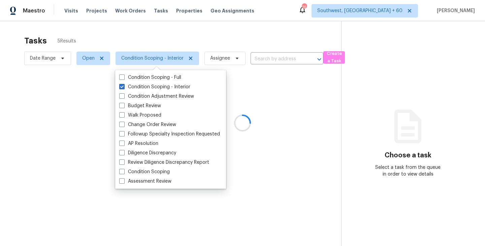
click at [289, 101] on div at bounding box center [242, 123] width 485 height 246
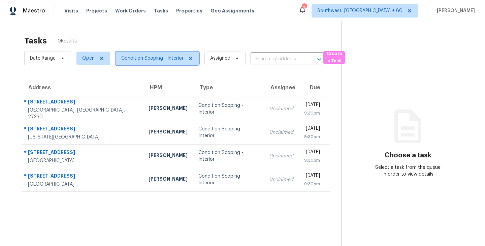
click at [139, 58] on span "Condition Scoping - Interior" at bounding box center [152, 58] width 62 height 7
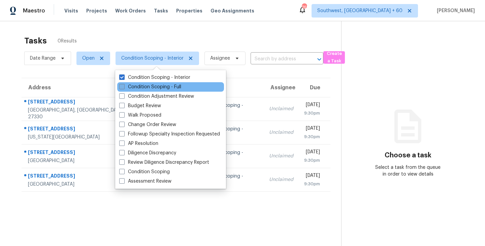
click at [152, 87] on label "Condition Scoping - Full" at bounding box center [150, 87] width 62 height 7
click at [124, 87] on input "Condition Scoping - Full" at bounding box center [121, 86] width 4 height 4
checkbox input "true"
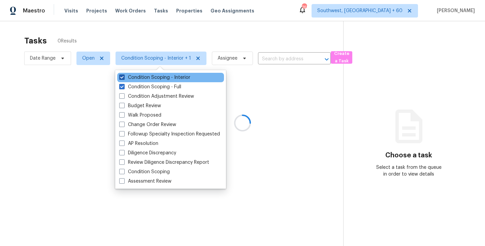
click at [168, 74] on label "Condition Scoping - Interior" at bounding box center [154, 77] width 71 height 7
click at [124, 74] on input "Condition Scoping - Interior" at bounding box center [121, 76] width 4 height 4
checkbox input "false"
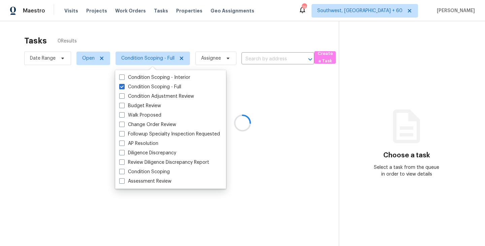
click at [329, 95] on div at bounding box center [242, 123] width 485 height 246
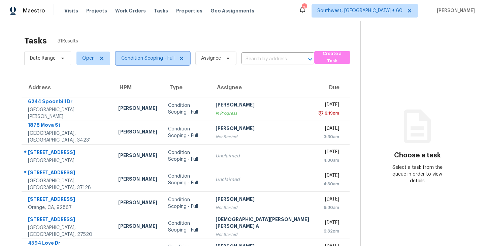
click at [122, 57] on span "Condition Scoping - Full" at bounding box center [147, 58] width 53 height 7
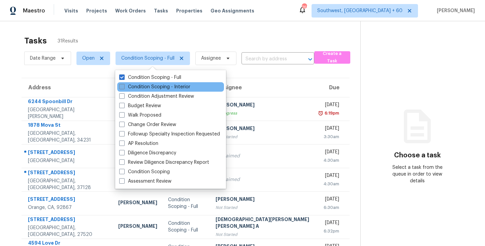
click at [148, 88] on label "Condition Scoping - Interior" at bounding box center [154, 87] width 71 height 7
click at [124, 88] on input "Condition Scoping - Interior" at bounding box center [121, 86] width 4 height 4
checkbox input "true"
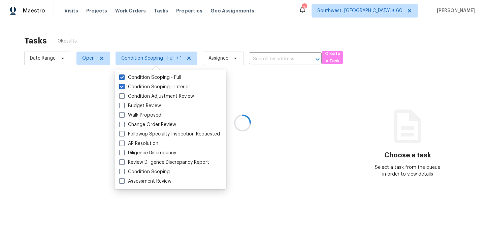
click at [156, 33] on div at bounding box center [242, 123] width 485 height 246
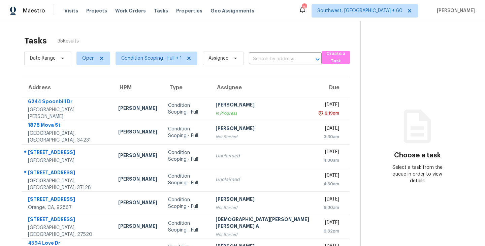
click at [156, 33] on div "Tasks 35 Results" at bounding box center [192, 41] width 336 height 18
click at [161, 56] on span "Condition Scoping - Full + 1" at bounding box center [151, 58] width 61 height 7
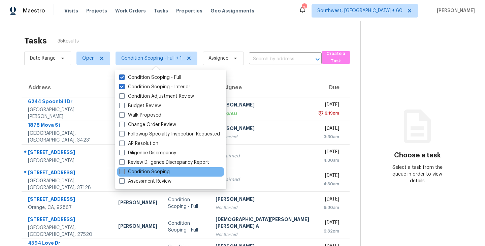
click at [168, 172] on label "Condition Scoping" at bounding box center [144, 171] width 51 height 7
click at [124, 172] on input "Condition Scoping" at bounding box center [121, 170] width 4 height 4
checkbox input "true"
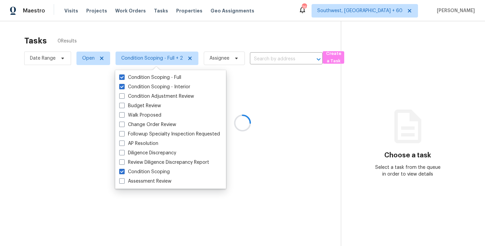
click at [277, 89] on div at bounding box center [242, 123] width 485 height 246
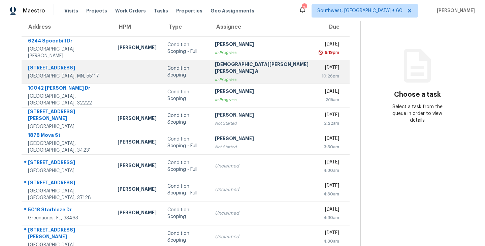
scroll to position [2, 0]
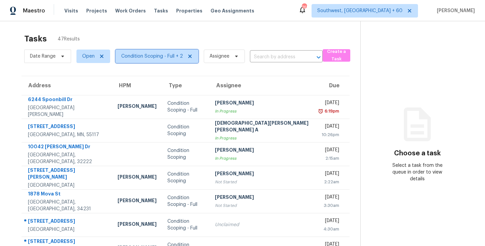
click at [159, 59] on span "Condition Scoping - Full + 2" at bounding box center [152, 56] width 62 height 7
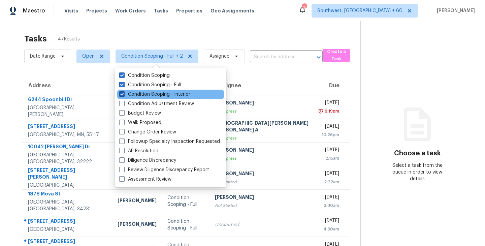
click at [171, 94] on label "Condition Scoping - Interior" at bounding box center [154, 94] width 71 height 7
click at [124, 94] on input "Condition Scoping - Interior" at bounding box center [121, 93] width 4 height 4
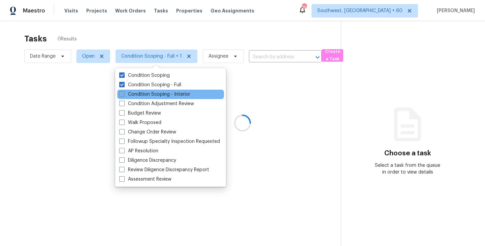
click at [164, 96] on label "Condition Scoping - Interior" at bounding box center [154, 94] width 71 height 7
click at [124, 95] on input "Condition Scoping - Interior" at bounding box center [121, 93] width 4 height 4
checkbox input "true"
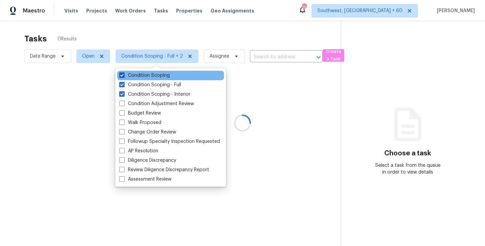
click at [162, 77] on label "Condition Scoping" at bounding box center [144, 75] width 51 height 7
click at [124, 76] on input "Condition Scoping" at bounding box center [121, 74] width 4 height 4
checkbox input "false"
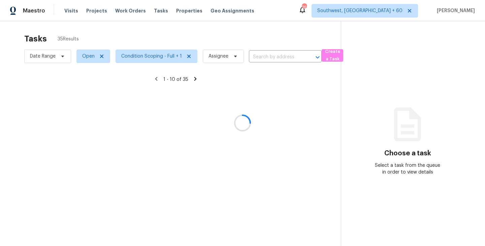
click at [273, 107] on div at bounding box center [242, 123] width 485 height 246
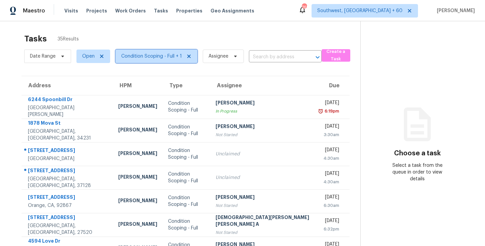
click at [186, 63] on span "Condition Scoping - Full + 1" at bounding box center [157, 56] width 82 height 13
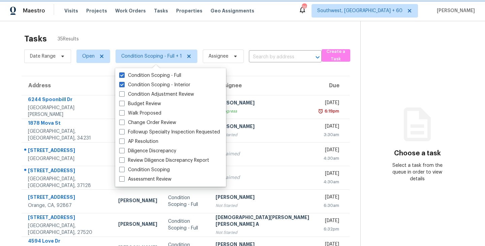
drag, startPoint x: 186, startPoint y: 63, endPoint x: 344, endPoint y: 79, distance: 158.5
click at [195, 63] on span "Condition Scoping - Full + 1" at bounding box center [153, 57] width 87 height 18
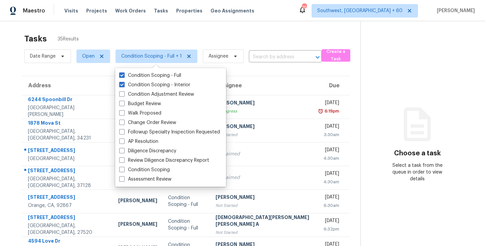
click at [380, 94] on section "Choose a task Select a task from the queue in order to view details" at bounding box center [417, 190] width 114 height 342
